Goal: Information Seeking & Learning: Learn about a topic

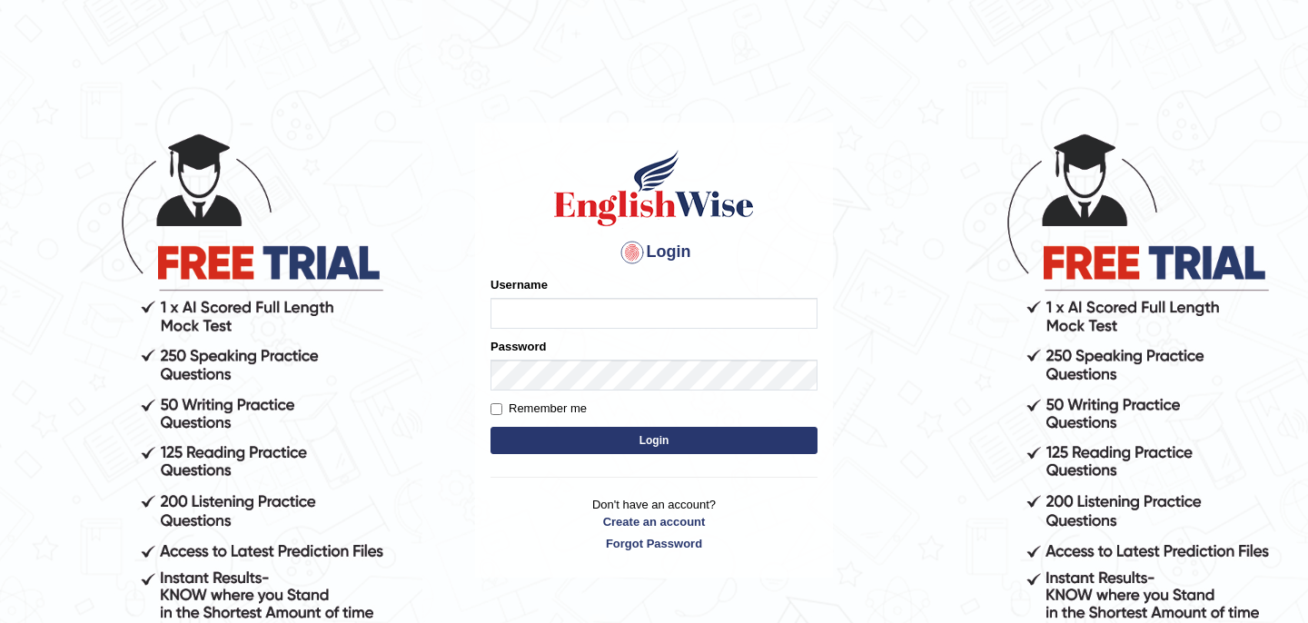
type input "Nimla"
click at [674, 440] on button "Login" at bounding box center [653, 440] width 327 height 27
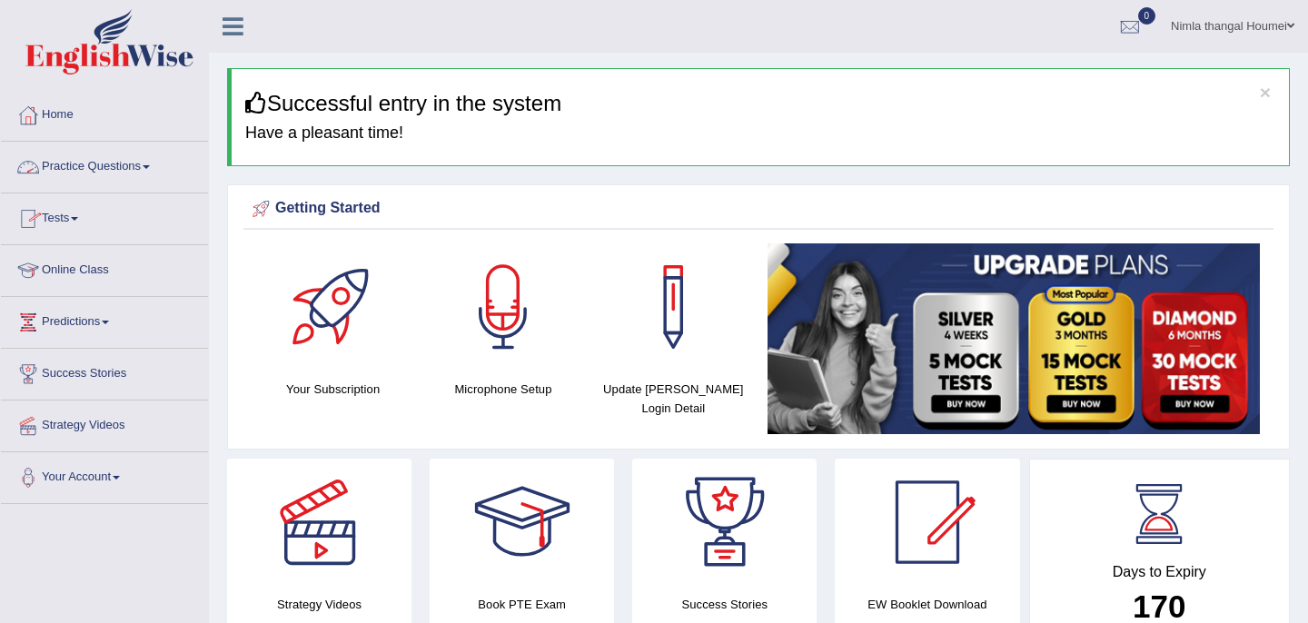
click at [136, 166] on link "Practice Questions" at bounding box center [104, 164] width 207 height 45
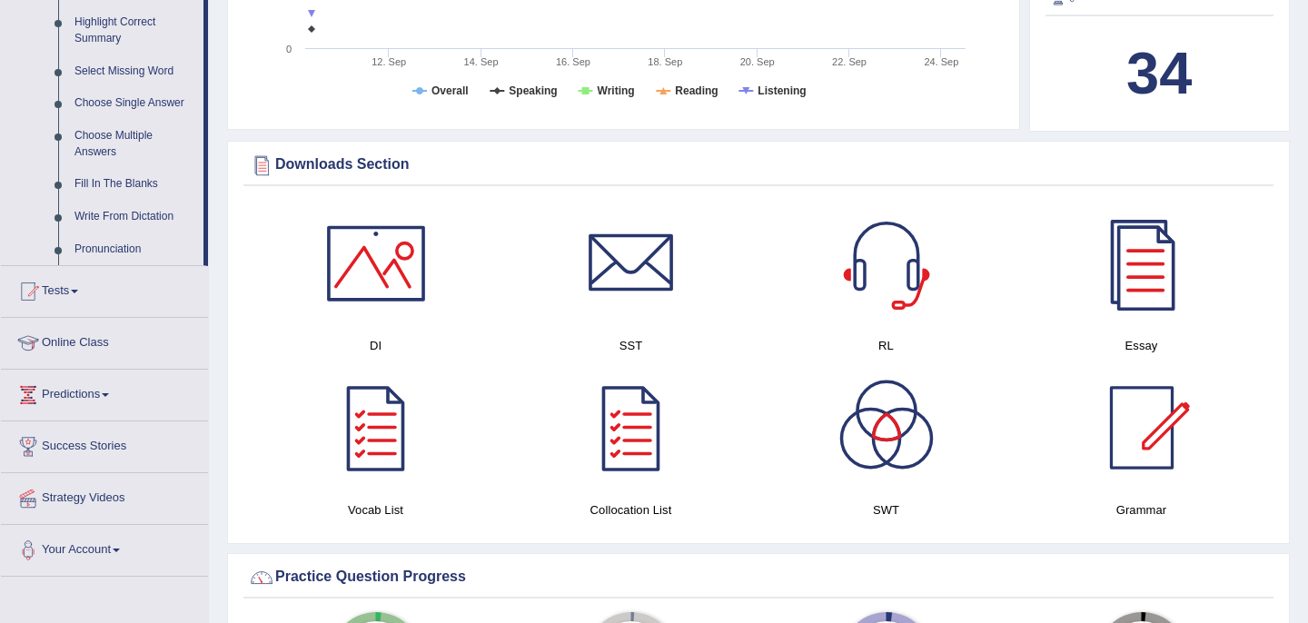
scroll to position [907, 0]
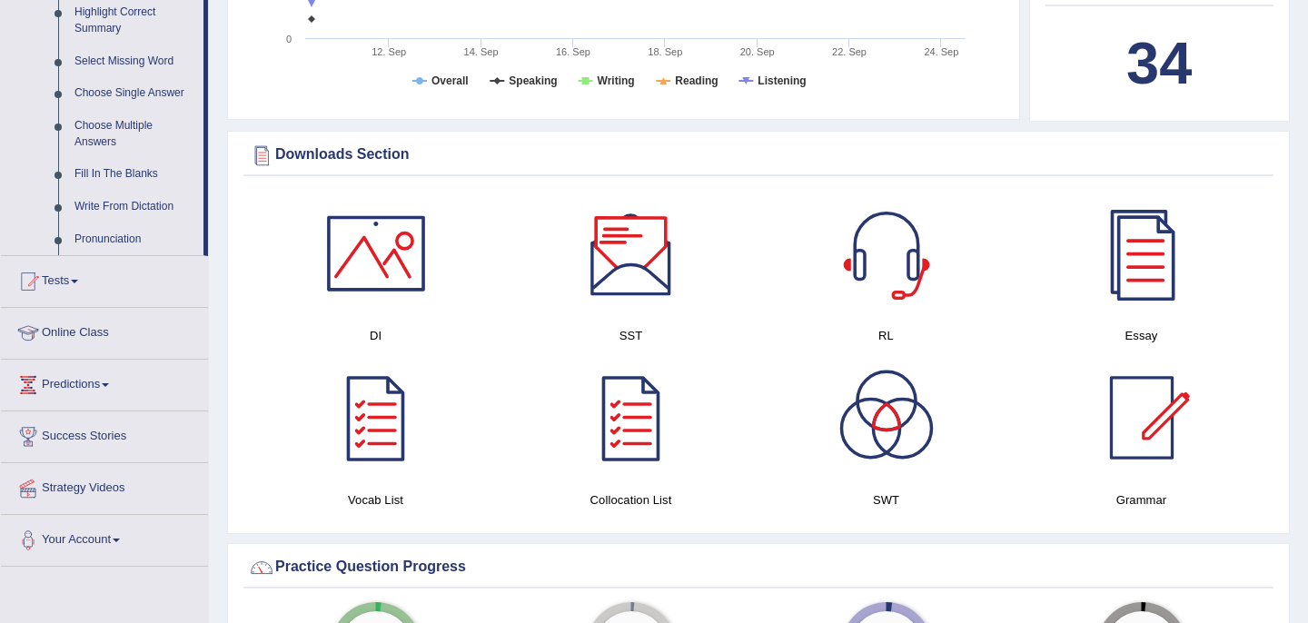
click at [623, 255] on div at bounding box center [631, 253] width 127 height 127
